Goal: Find specific page/section: Find specific page/section

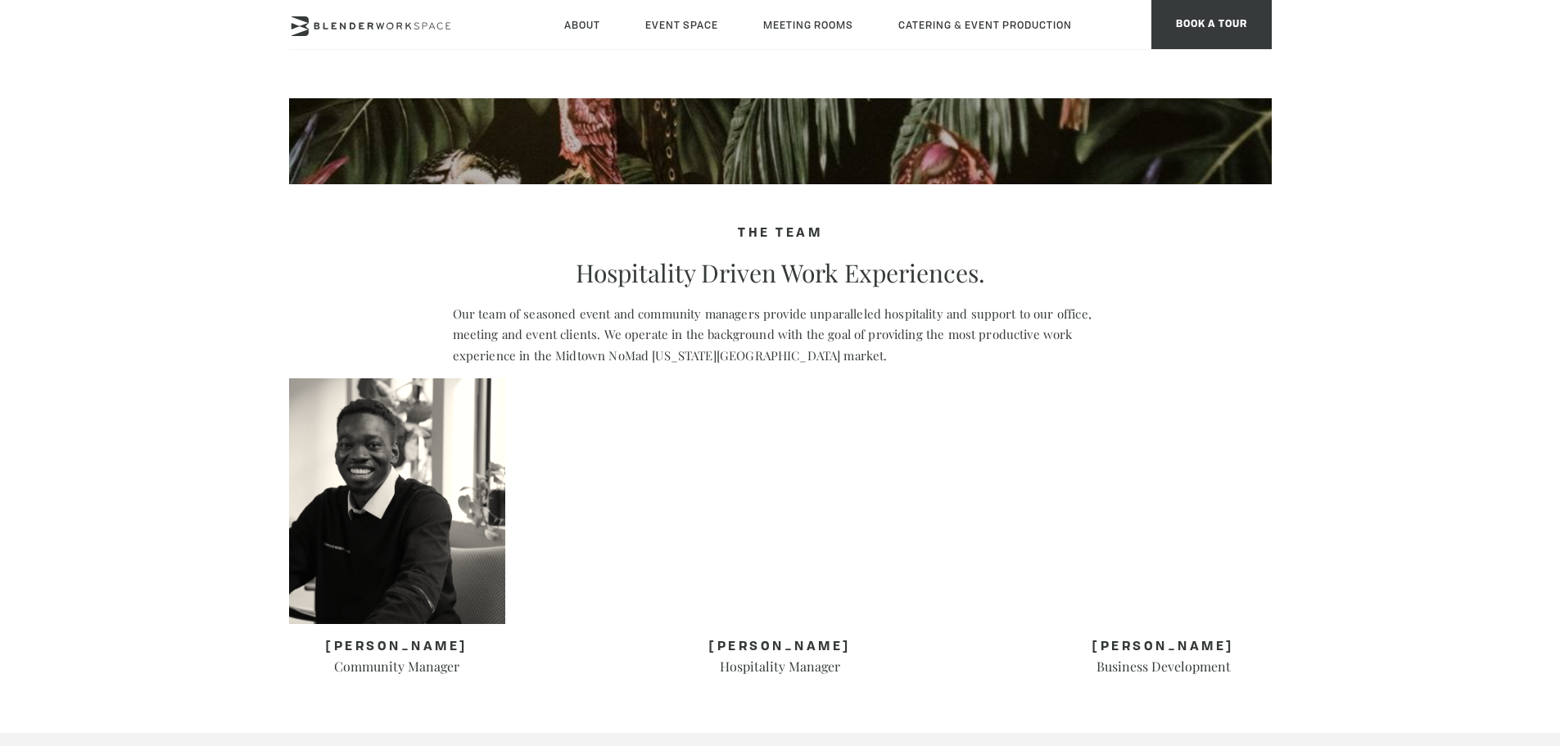
scroll to position [573, 0]
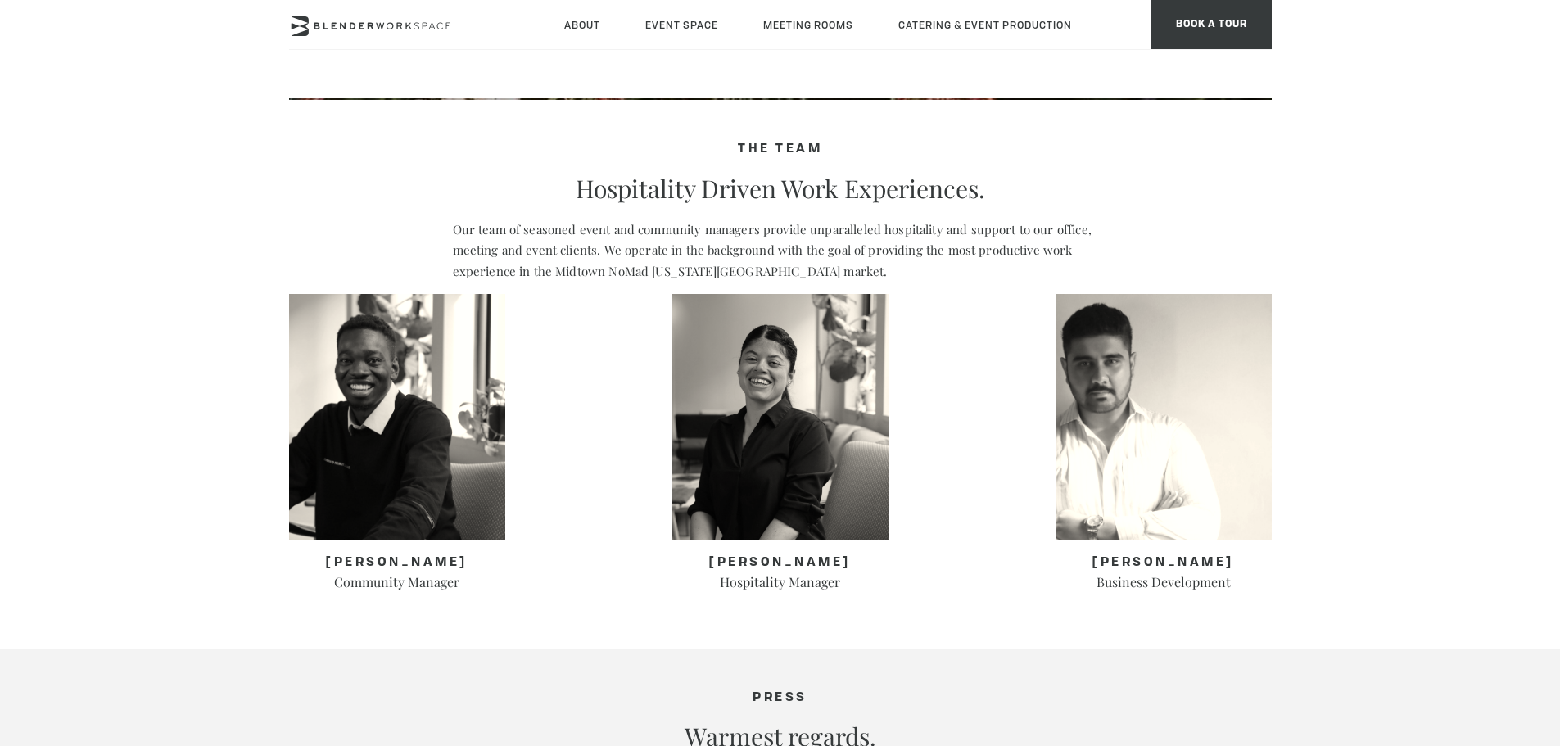
click at [302, 330] on img at bounding box center [397, 417] width 216 height 246
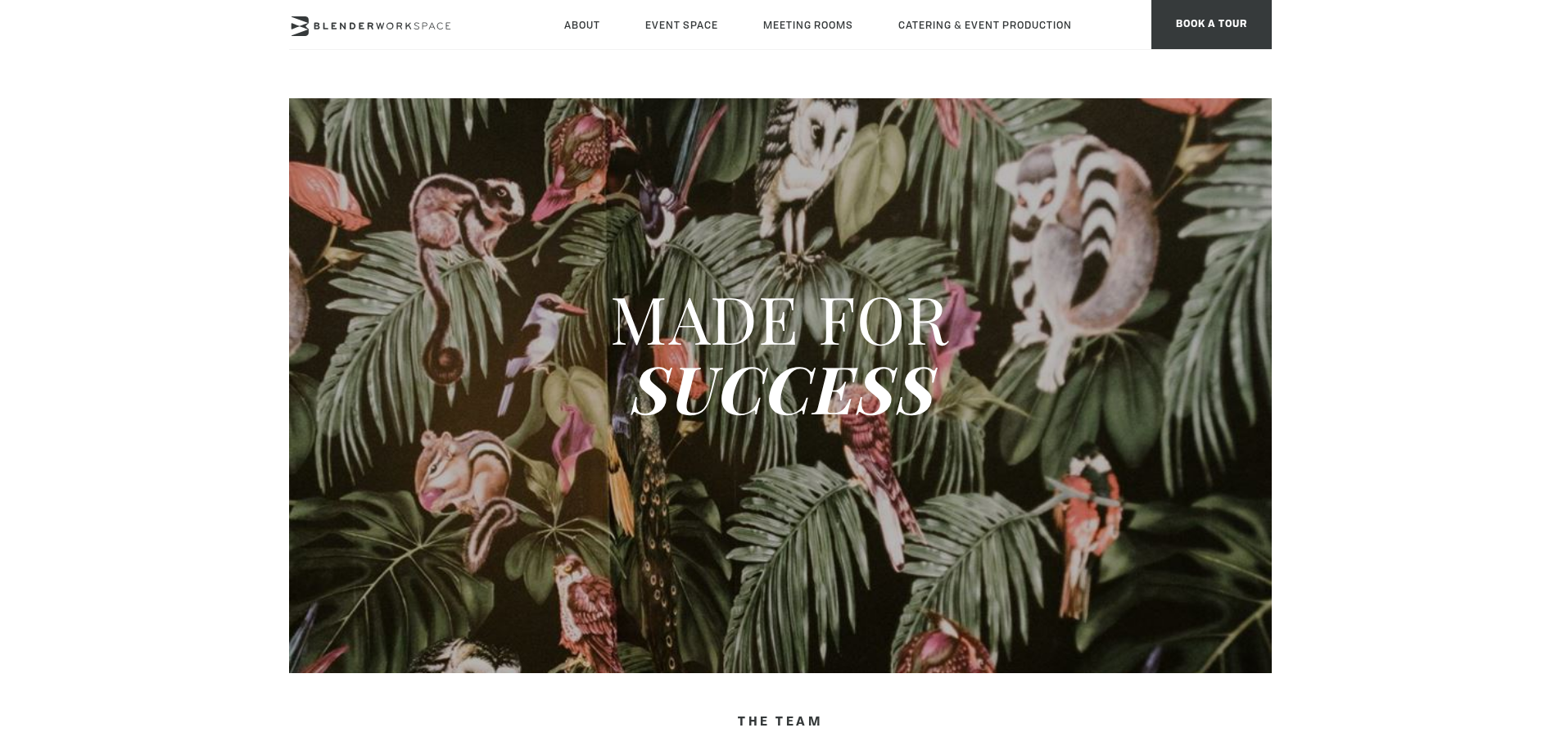
type div "[DATE]"
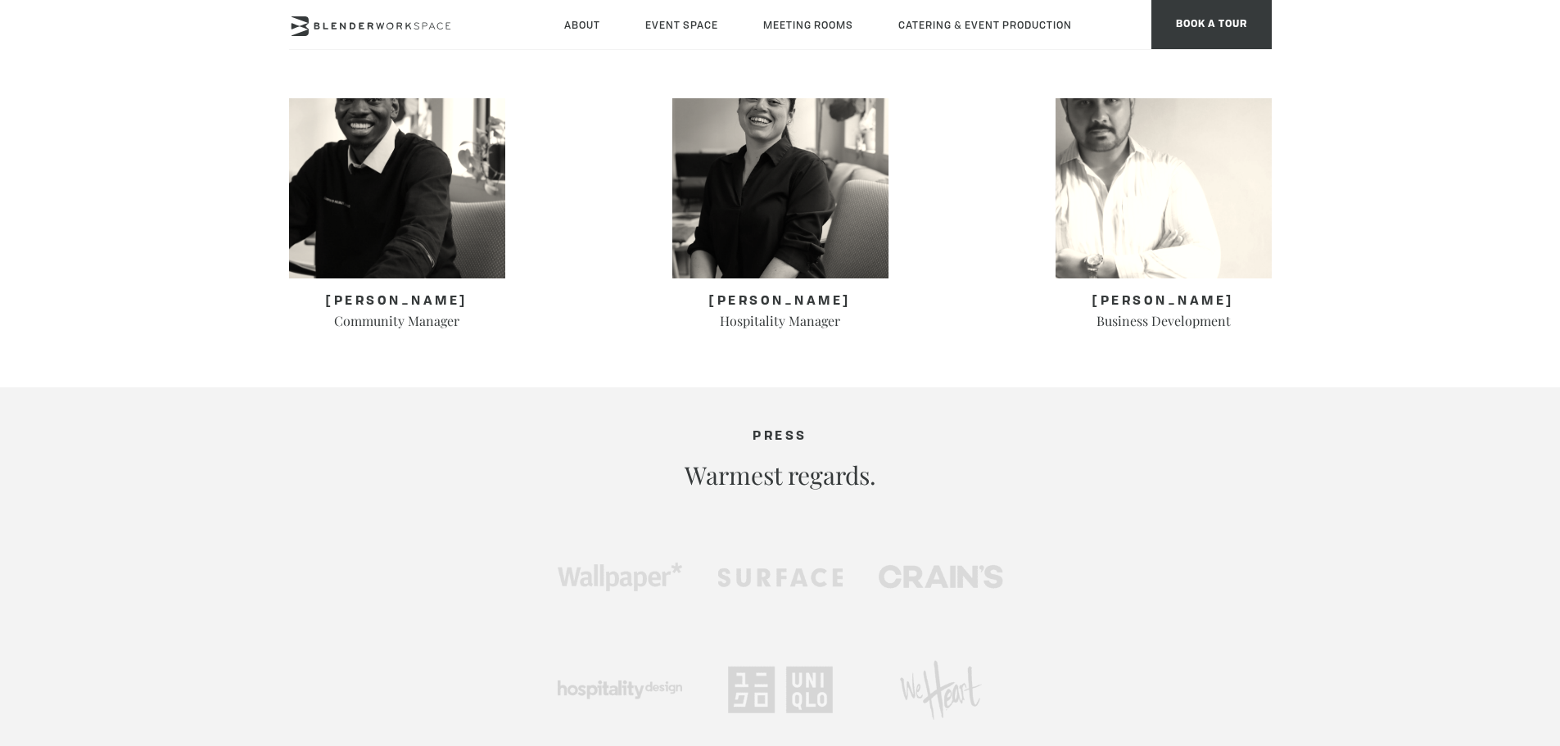
scroll to position [901, 0]
